Goal: Information Seeking & Learning: Understand process/instructions

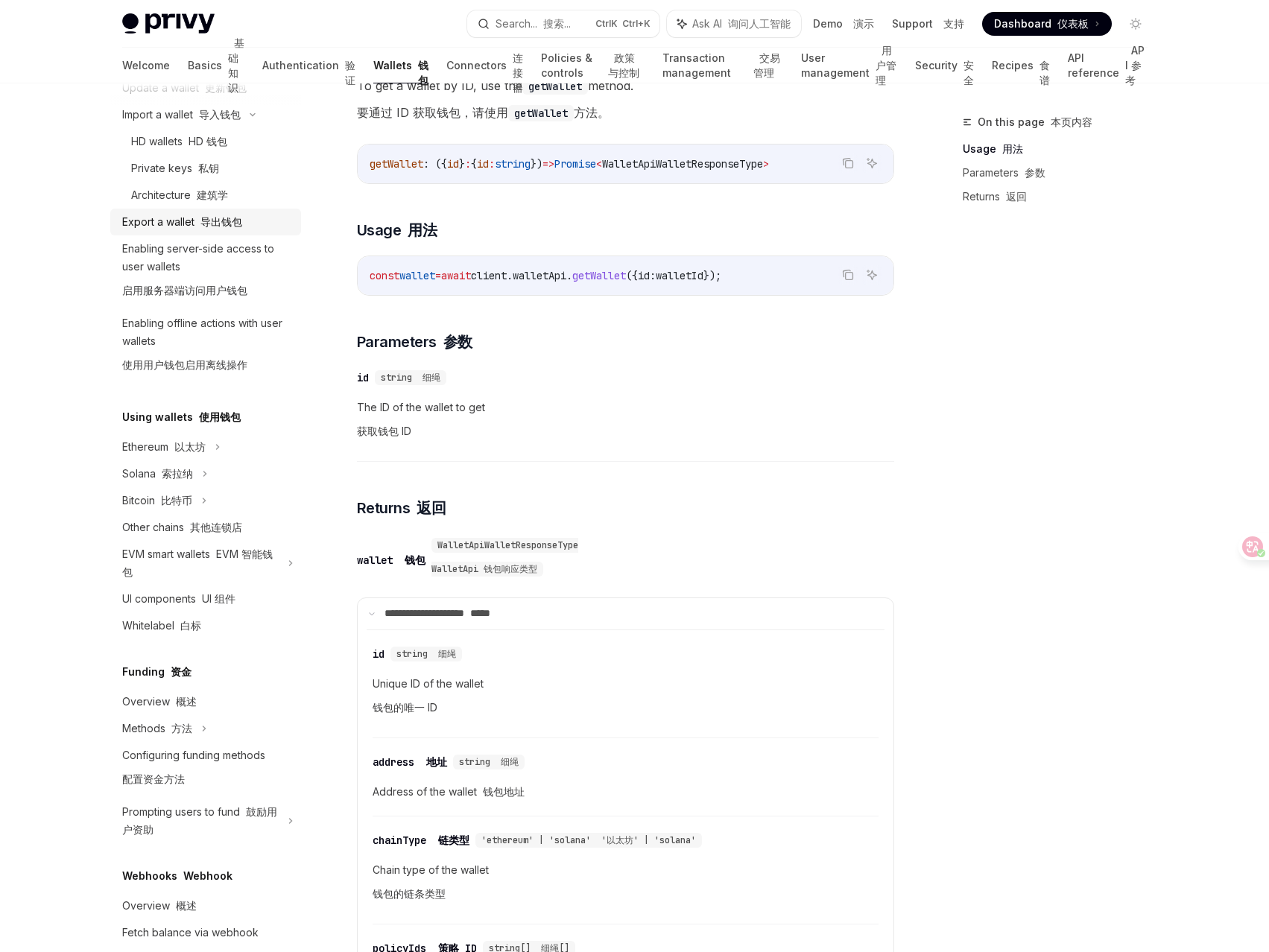
scroll to position [397, 0]
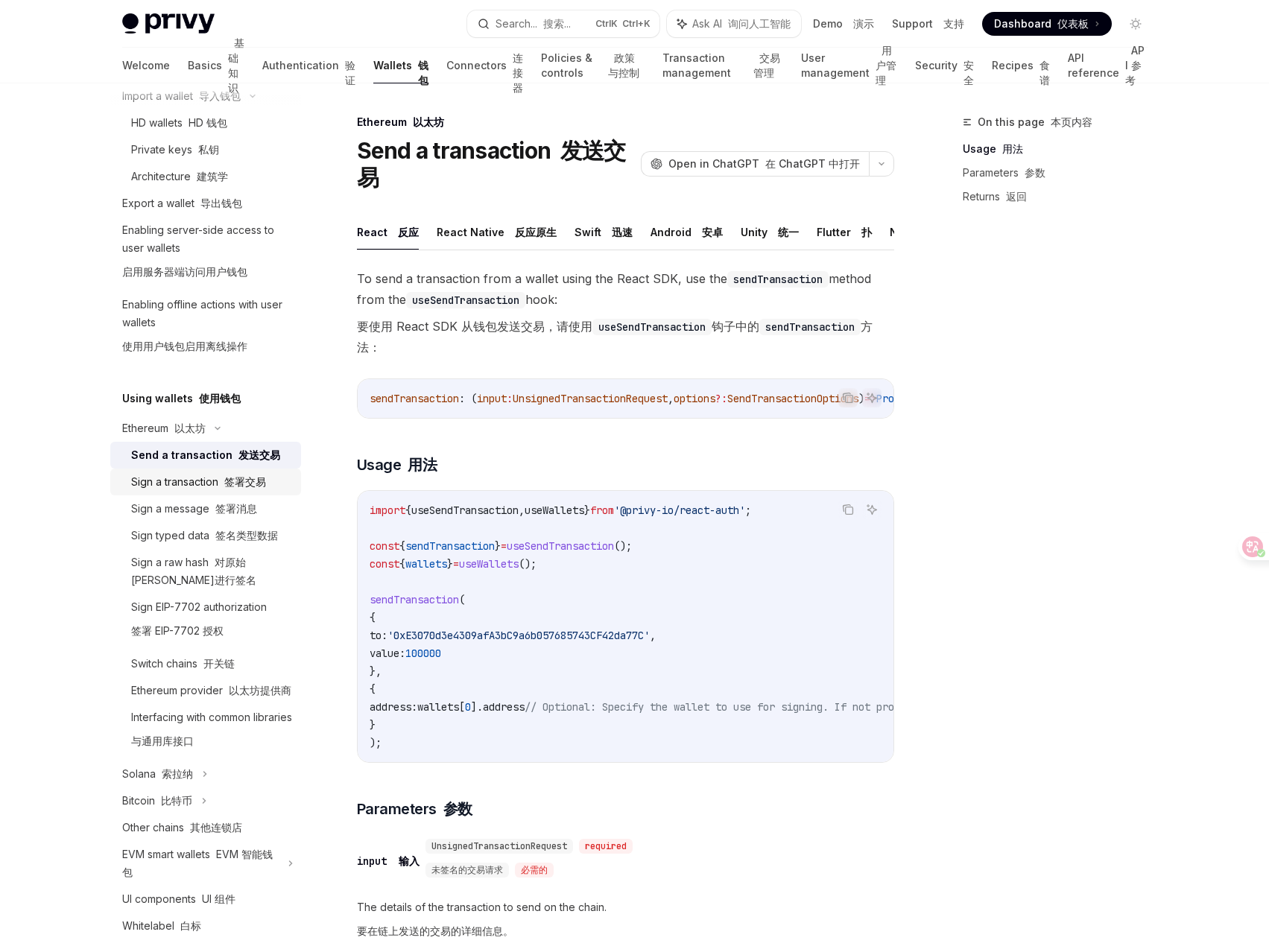
click at [232, 488] on font "签署交易" at bounding box center [245, 481] width 42 height 13
click at [220, 542] on font "签名类型数据" at bounding box center [247, 535] width 63 height 13
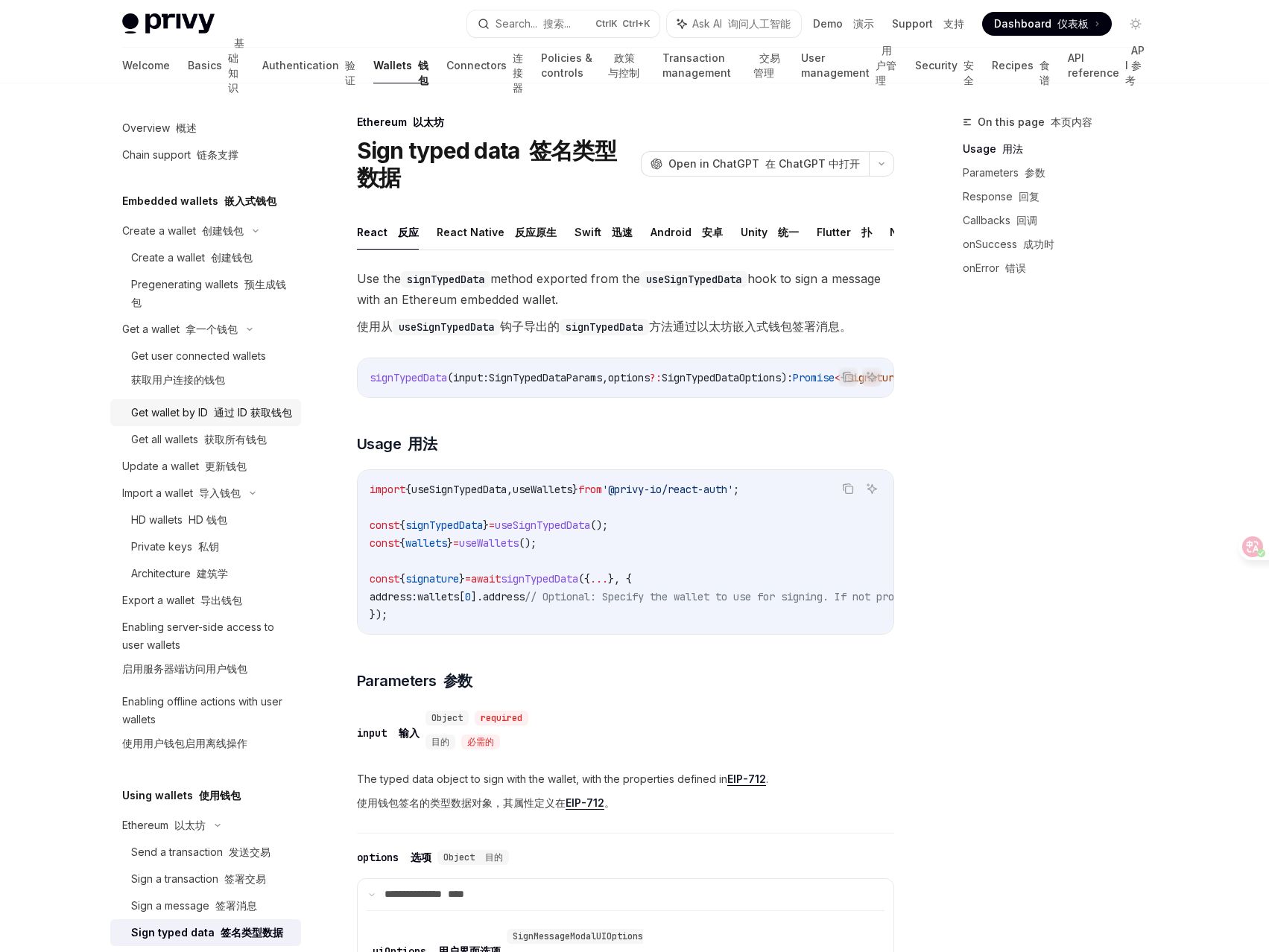
click at [217, 416] on font "通过 ID 获取钱包" at bounding box center [253, 412] width 79 height 13
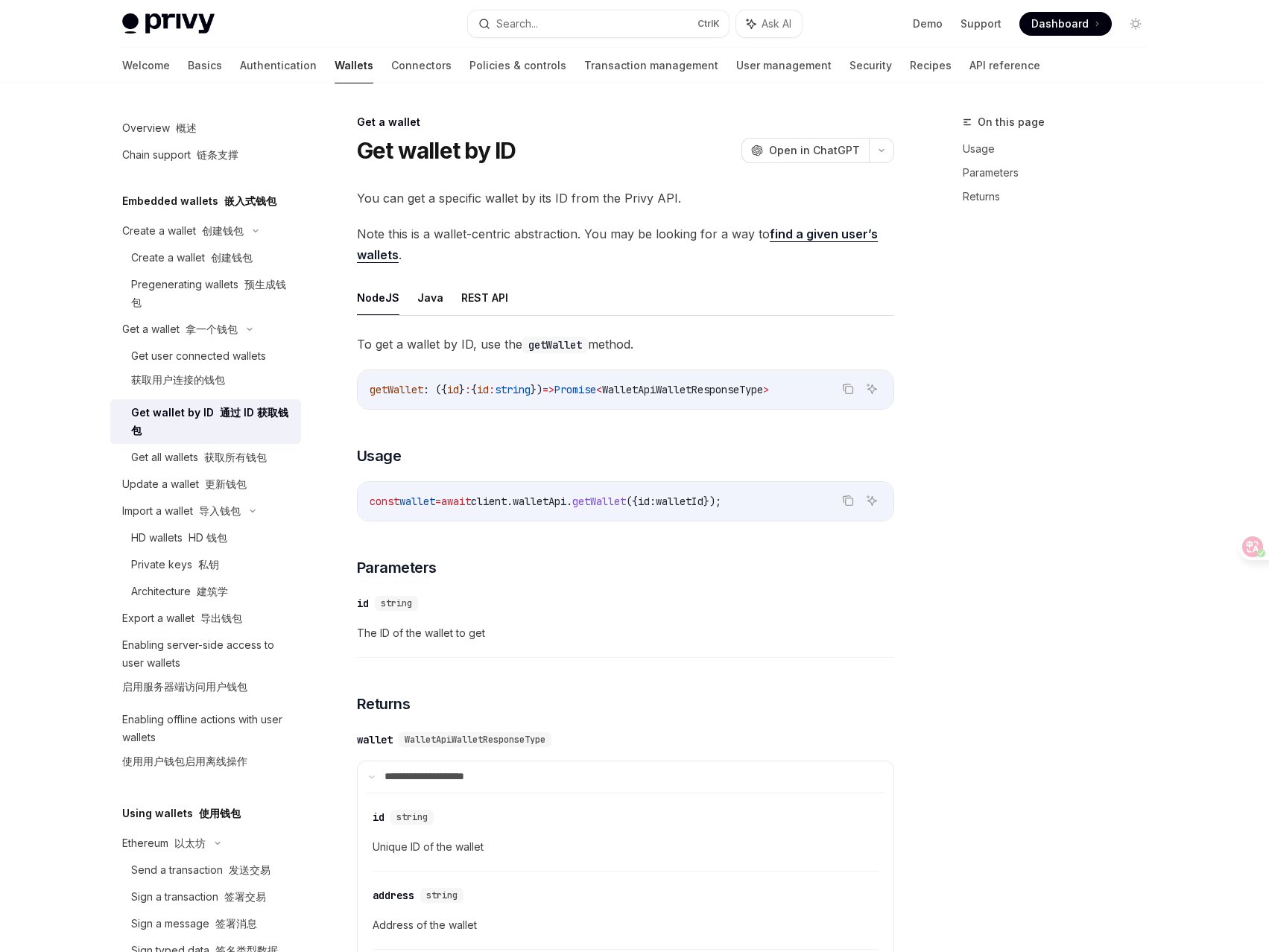
type textarea "*"
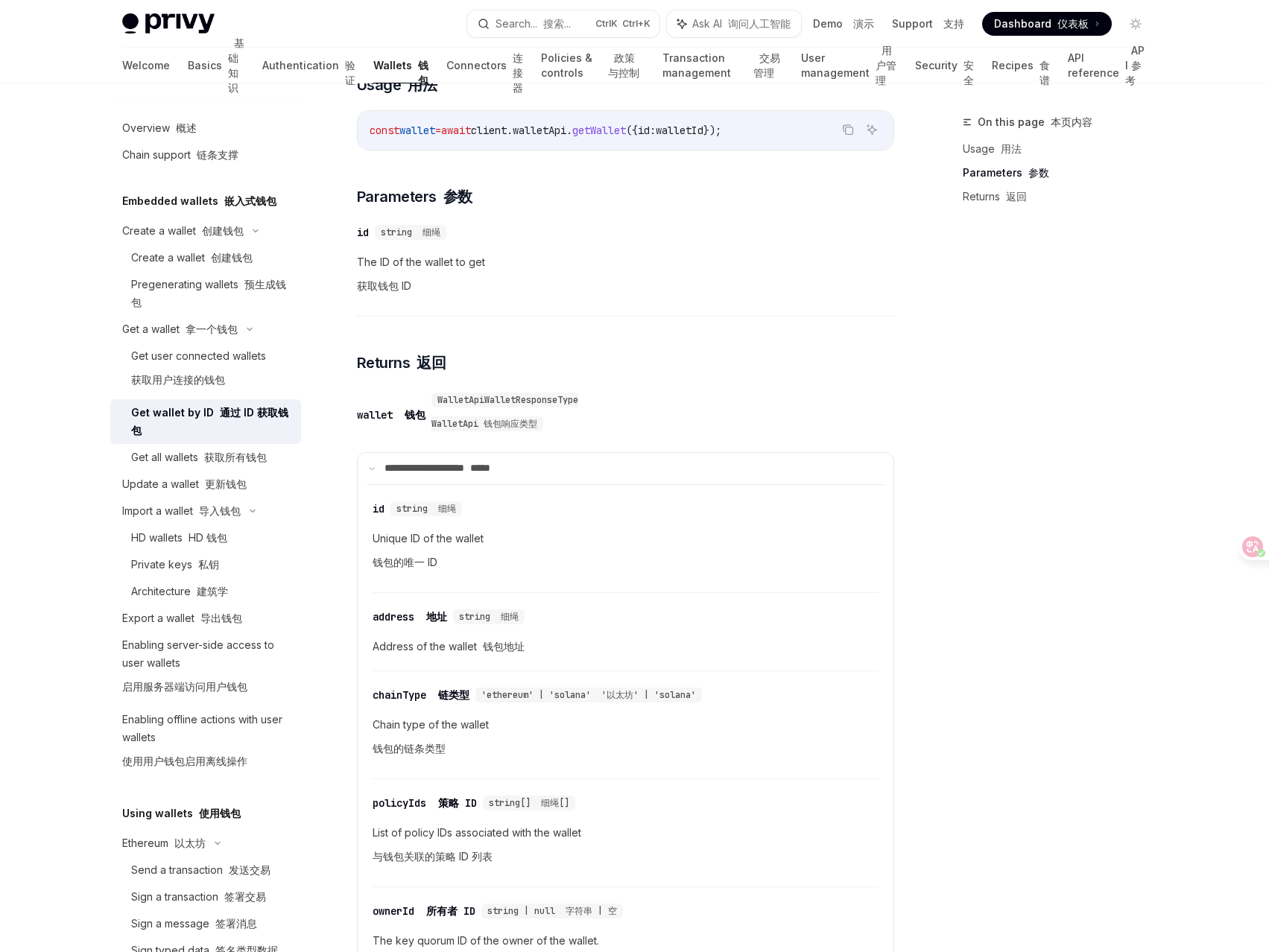
scroll to position [496, 0]
